Goal: Information Seeking & Learning: Learn about a topic

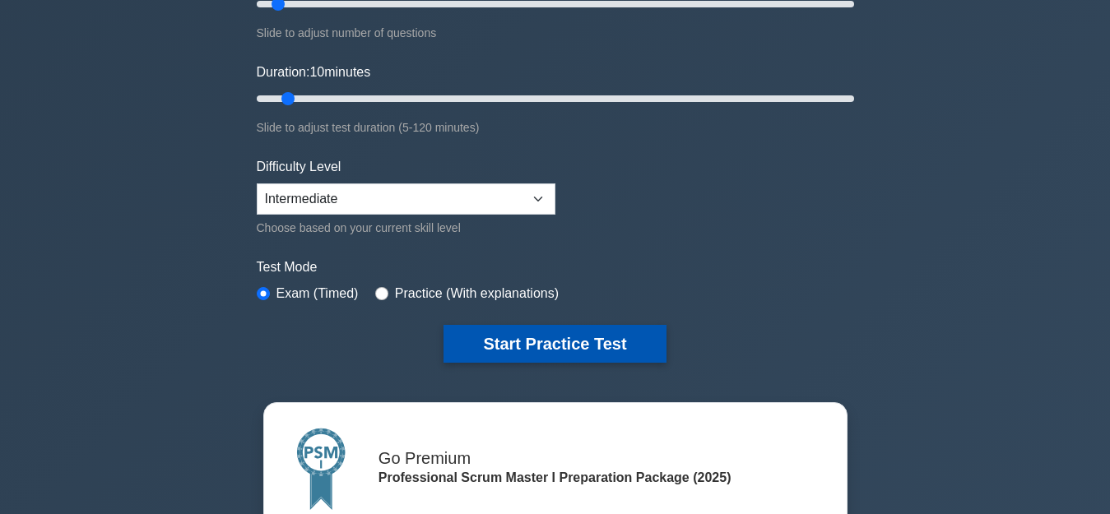
scroll to position [329, 0]
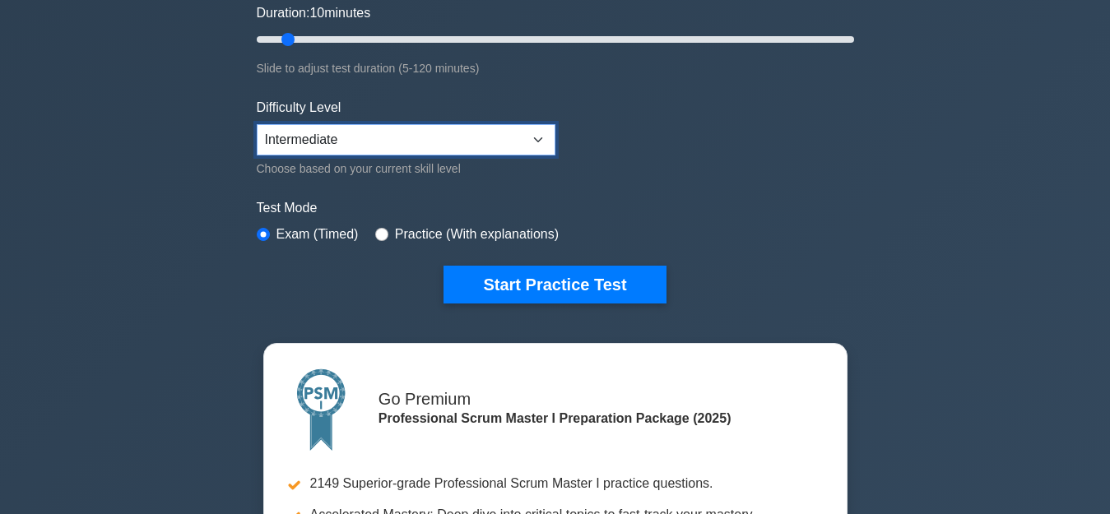
click at [517, 137] on select "Beginner Intermediate Expert" at bounding box center [406, 139] width 299 height 31
select select "expert"
click at [257, 124] on select "Beginner Intermediate Expert" at bounding box center [406, 139] width 299 height 31
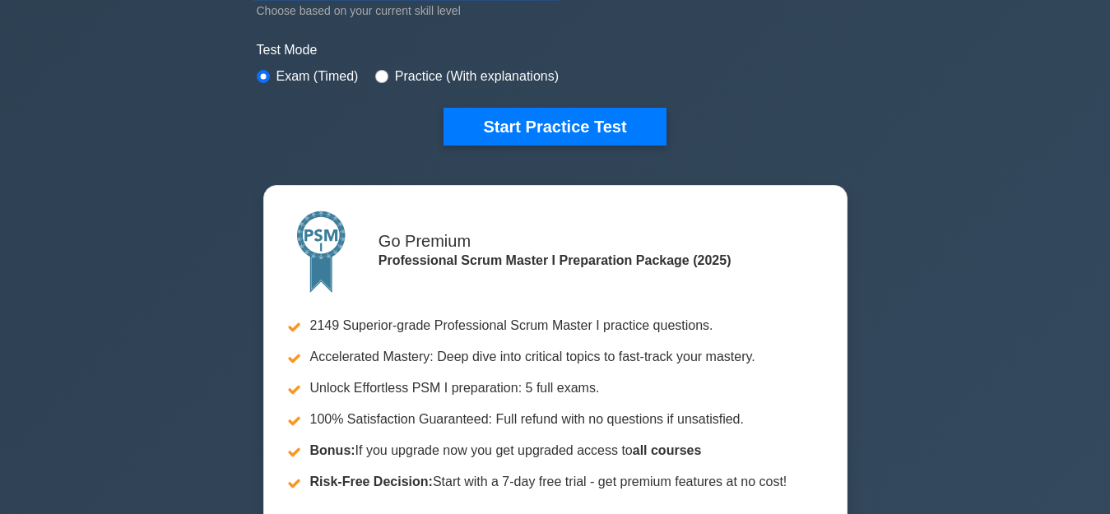
scroll to position [411, 0]
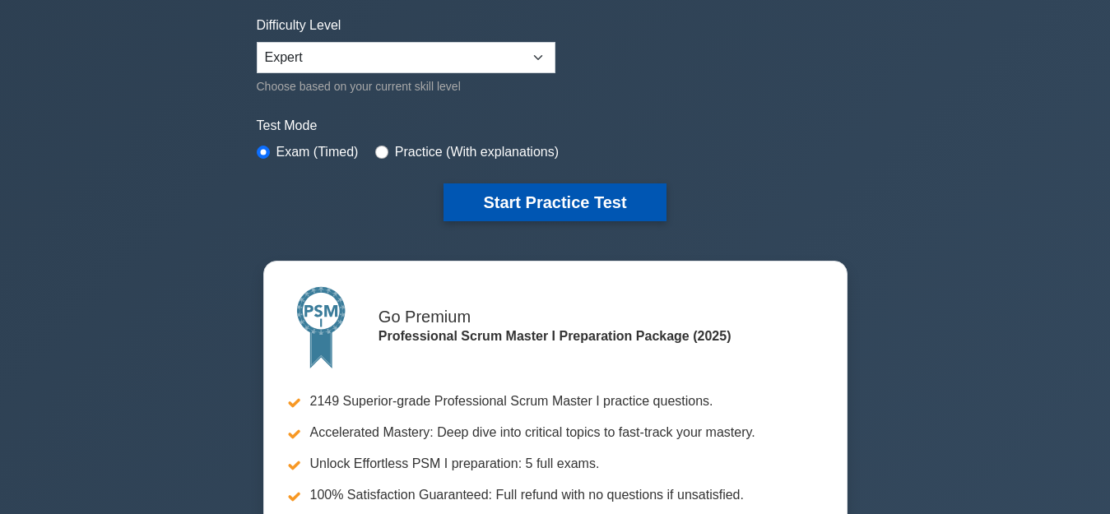
click at [532, 206] on button "Start Practice Test" at bounding box center [554, 202] width 222 height 38
